Goal: Task Accomplishment & Management: Manage account settings

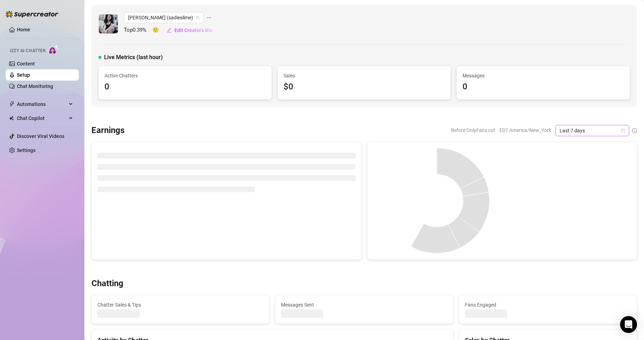
click at [622, 129] on icon "calendar" at bounding box center [624, 130] width 4 height 4
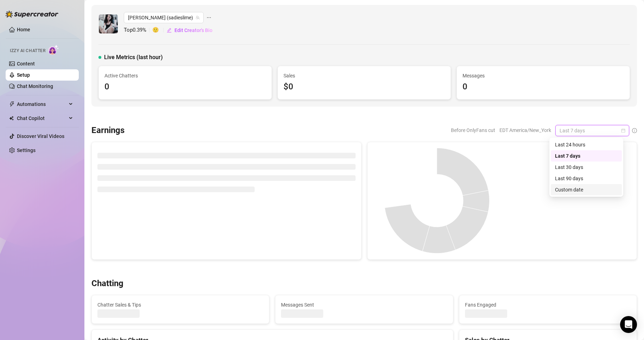
click at [568, 190] on div "Custom date" at bounding box center [586, 190] width 63 height 8
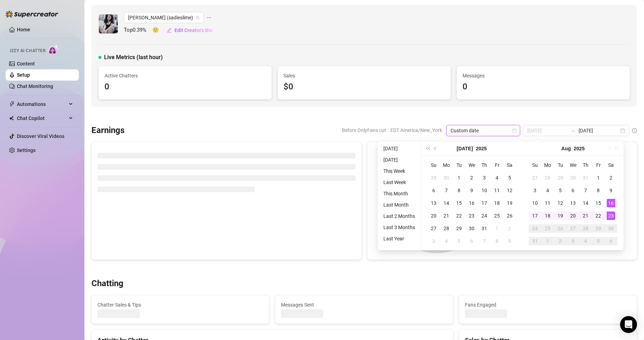
type input "[DATE]"
click at [612, 214] on div "23" at bounding box center [611, 215] width 8 height 8
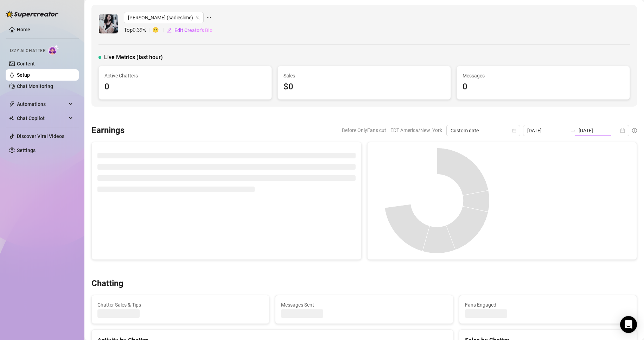
type input "[DATE]"
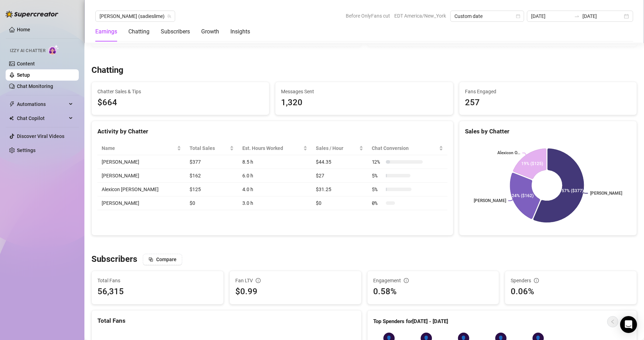
scroll to position [230, 0]
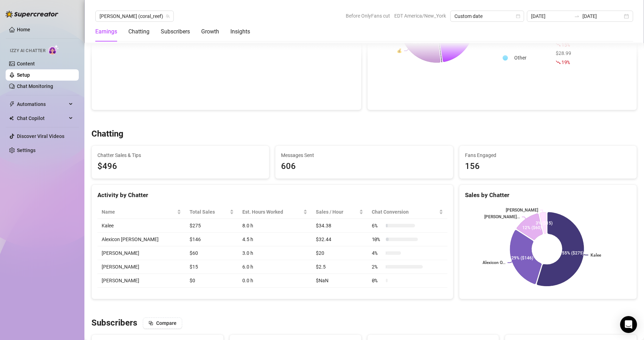
scroll to position [166, 0]
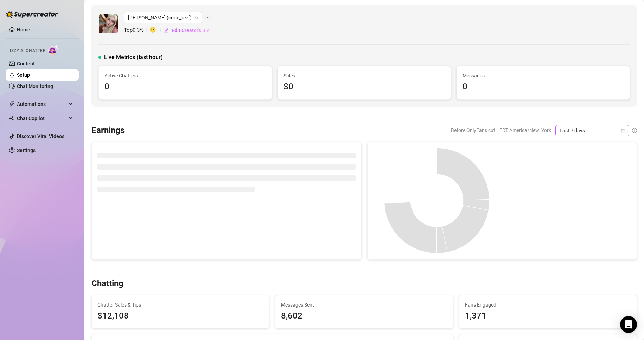
click at [621, 132] on icon "calendar" at bounding box center [623, 130] width 4 height 4
click at [572, 192] on div "Custom date" at bounding box center [586, 190] width 63 height 8
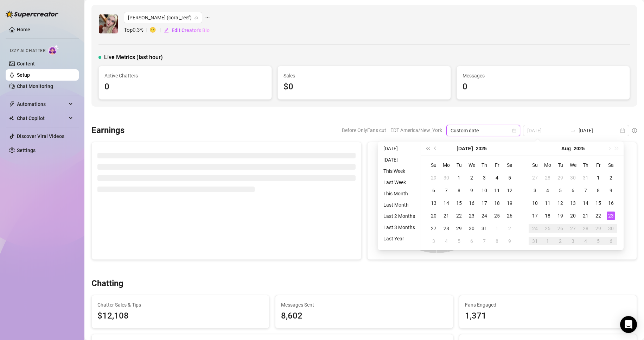
type input "[DATE]"
click at [612, 213] on div "23" at bounding box center [611, 215] width 8 height 8
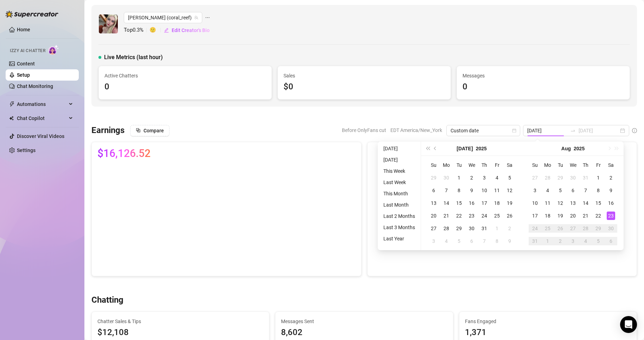
click at [612, 213] on div "23" at bounding box center [611, 215] width 8 height 8
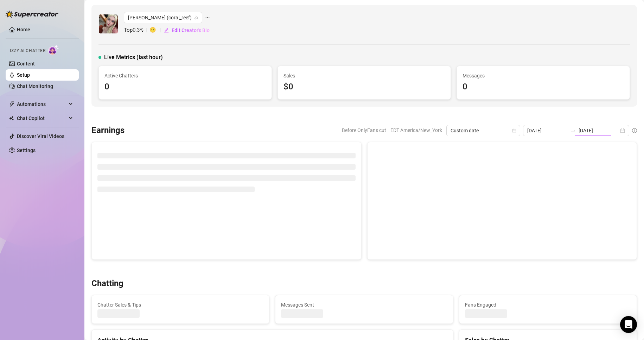
type input "[DATE]"
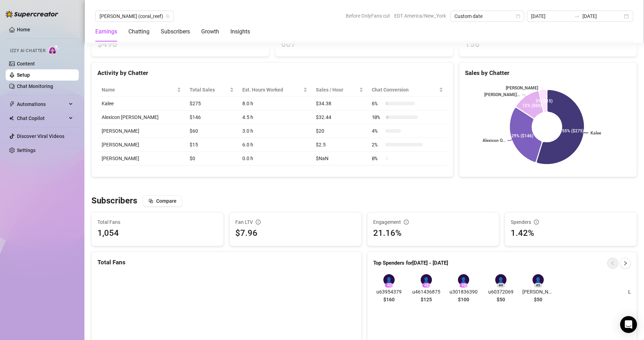
scroll to position [289, 0]
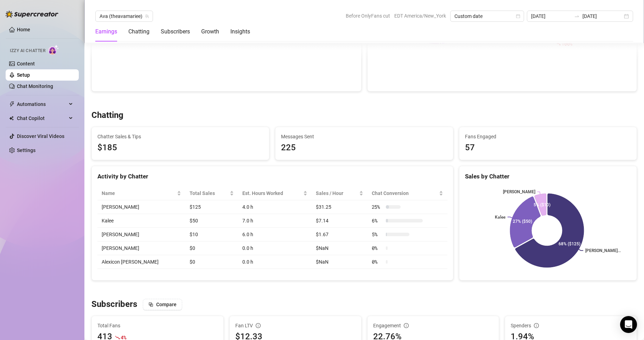
scroll to position [190, 0]
